Goal: Transaction & Acquisition: Purchase product/service

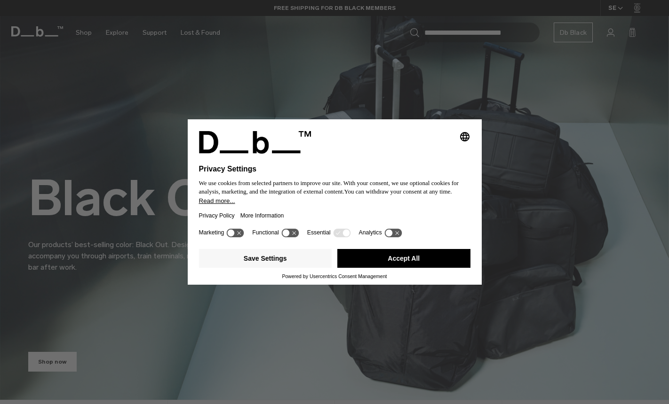
click at [371, 263] on button "Accept All" at bounding box center [403, 258] width 133 height 19
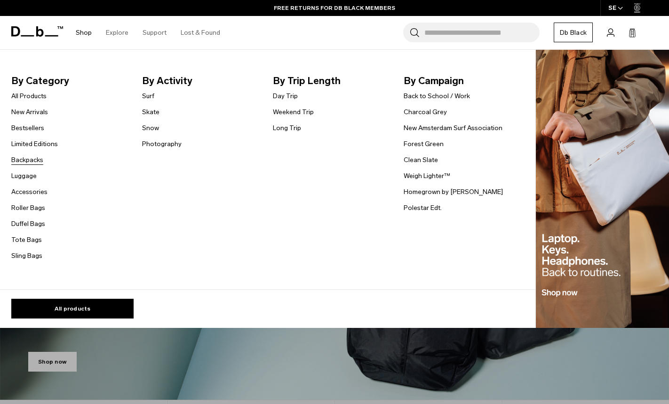
click at [29, 156] on link "Backpacks" at bounding box center [27, 160] width 32 height 10
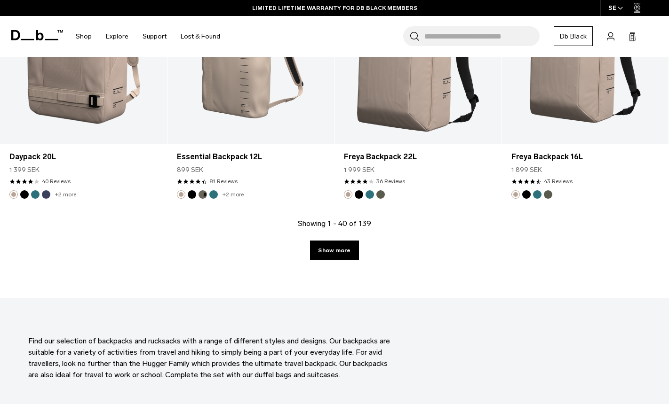
scroll to position [2606, 0]
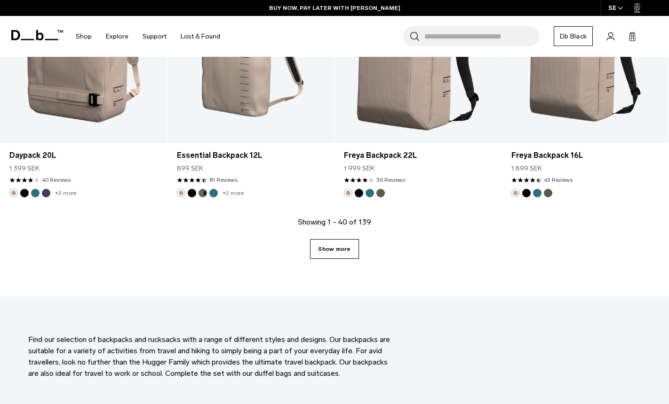
click at [352, 247] on link "Show more" at bounding box center [334, 249] width 48 height 20
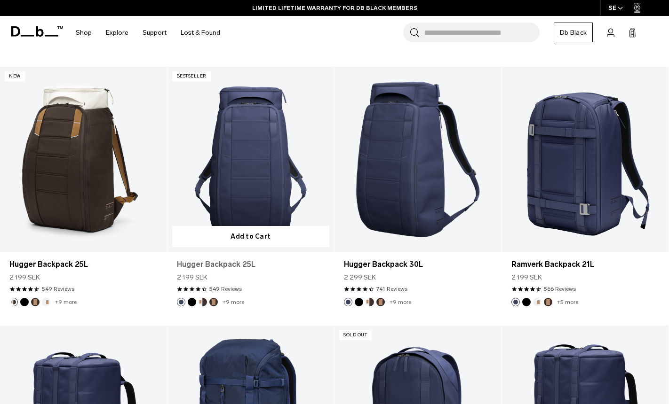
scroll to position [1459, 0]
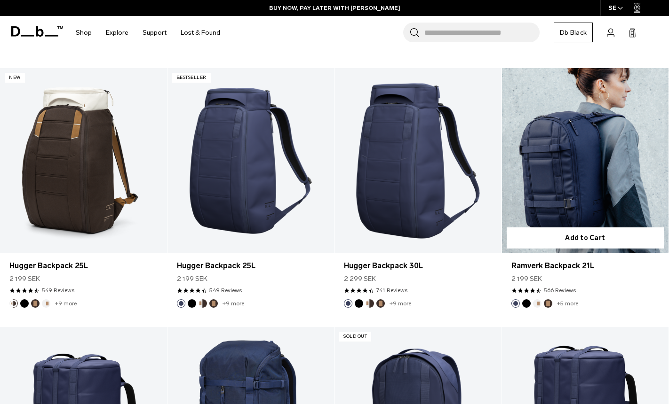
click at [526, 304] on button "Black Out" at bounding box center [526, 304] width 8 height 8
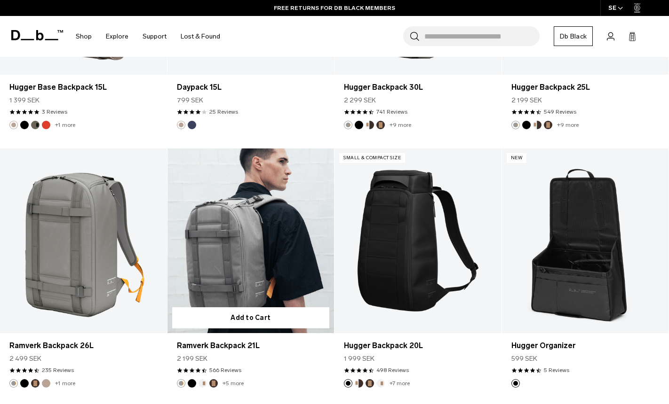
scroll to position [2951, 0]
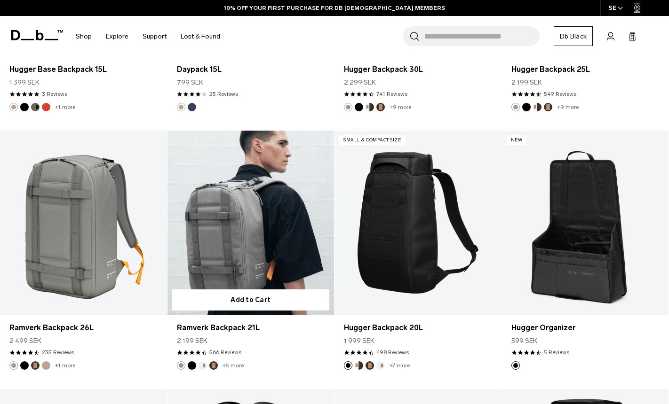
click at [266, 248] on link "Ramverk Backpack 21L" at bounding box center [250, 223] width 167 height 185
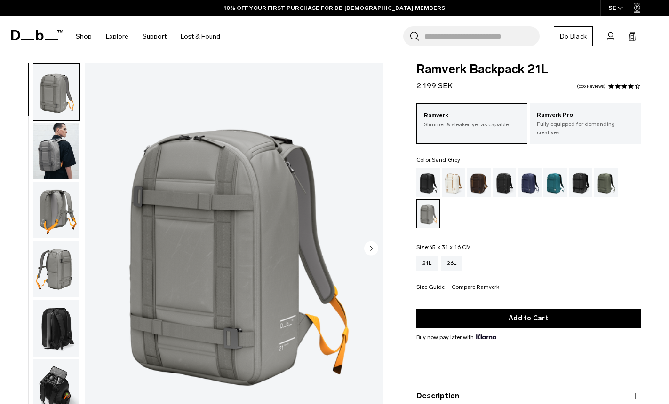
scroll to position [74, 0]
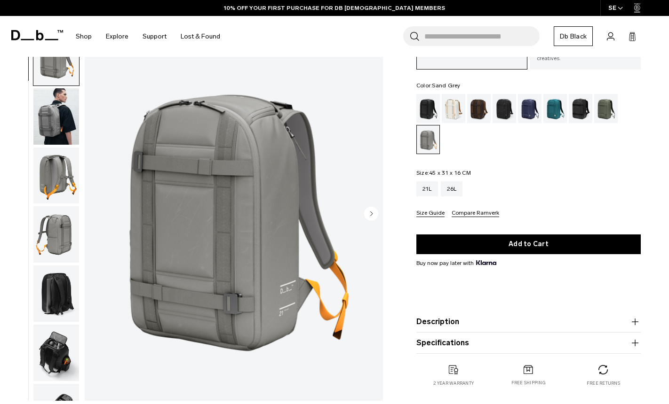
click at [63, 325] on img "button" at bounding box center [56, 353] width 46 height 56
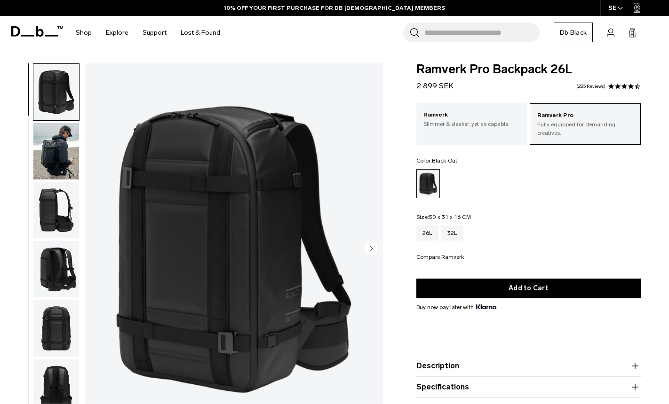
click at [479, 128] on div "Ramverk Slimmer & sleaker, yet as capable." at bounding box center [471, 119] width 111 height 32
